Goal: Find specific page/section

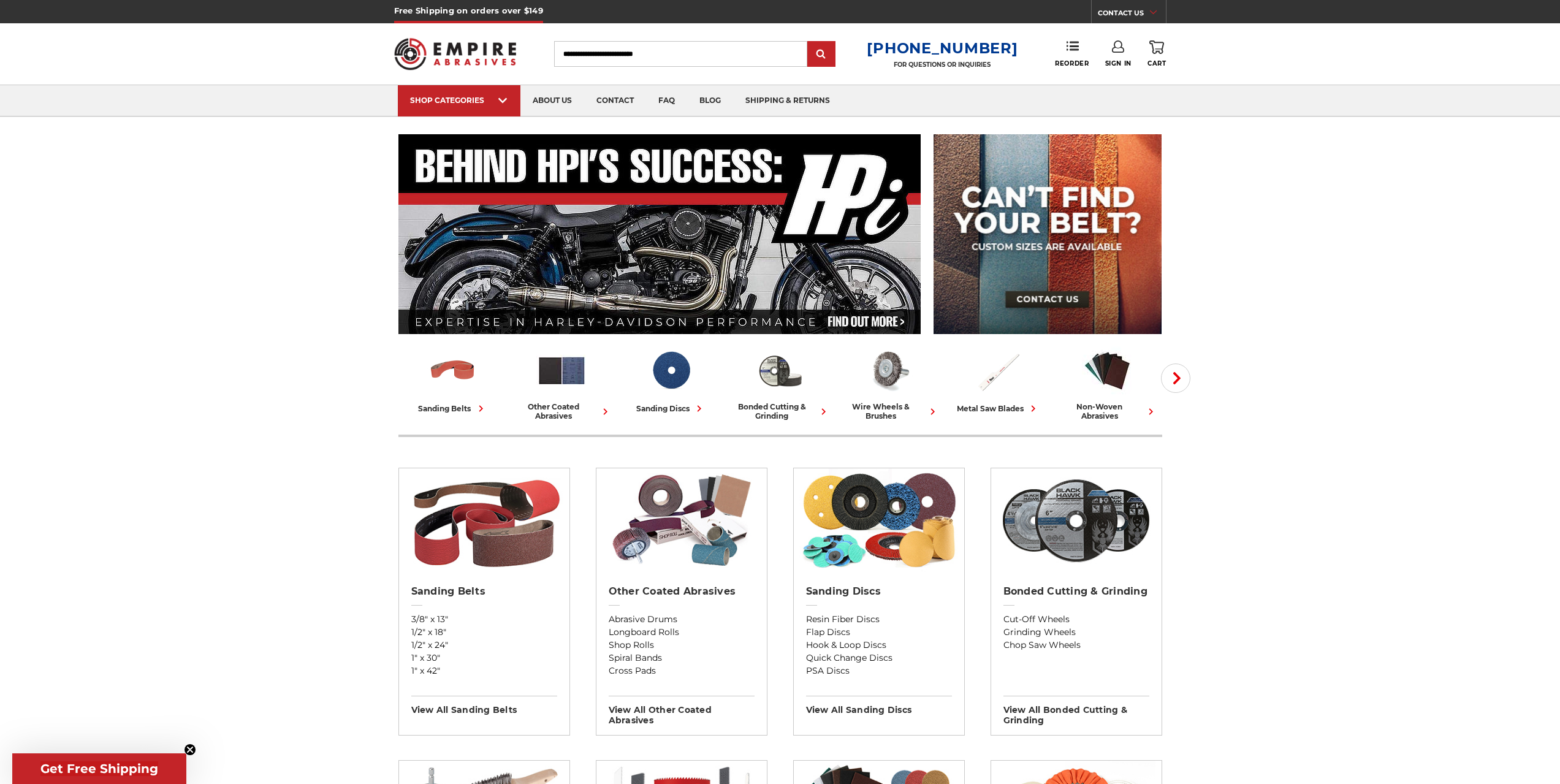
click at [594, 43] on input "Search" at bounding box center [681, 54] width 253 height 26
type input "******"
click at [809, 42] on input "submit" at bounding box center [821, 54] width 25 height 25
